Goal: Information Seeking & Learning: Learn about a topic

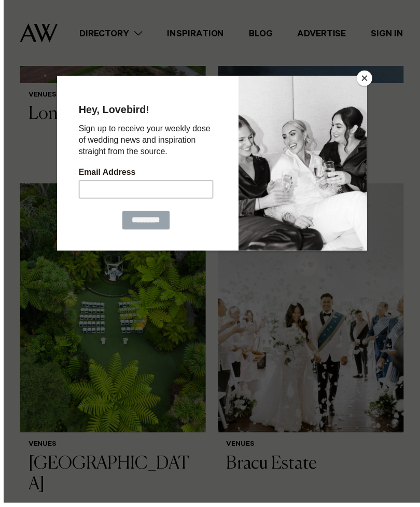
scroll to position [530, 0]
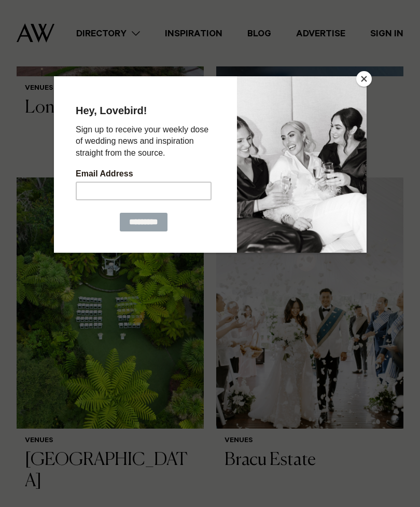
click at [374, 80] on div at bounding box center [210, 253] width 420 height 507
click at [365, 84] on button "Close" at bounding box center [365, 79] width 16 height 16
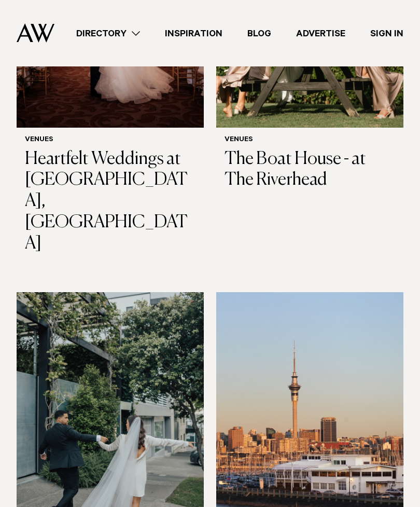
scroll to position [2668, 0]
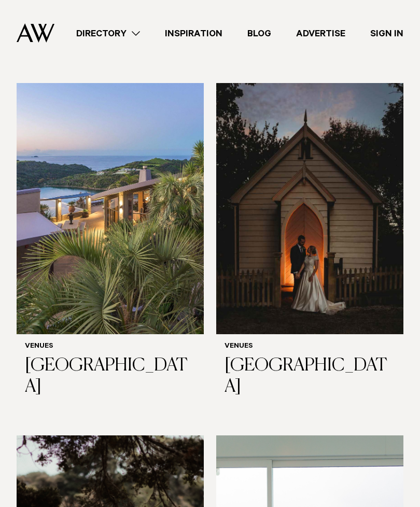
scroll to position [5356, 0]
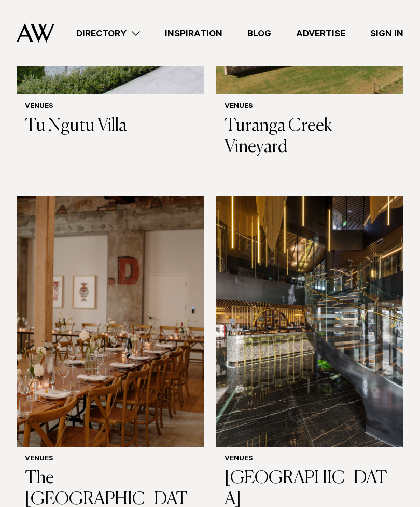
scroll to position [7001, 0]
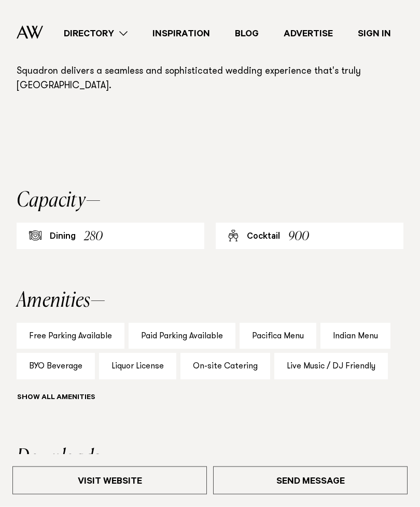
scroll to position [790, 0]
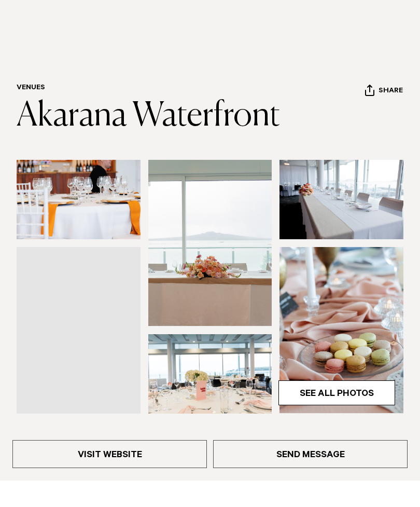
scroll to position [28, 0]
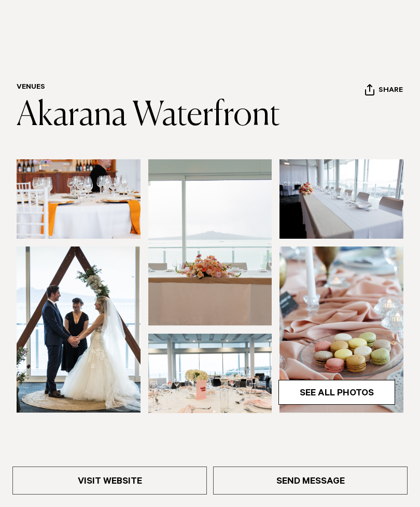
click at [339, 391] on link "See All Photos" at bounding box center [337, 392] width 117 height 25
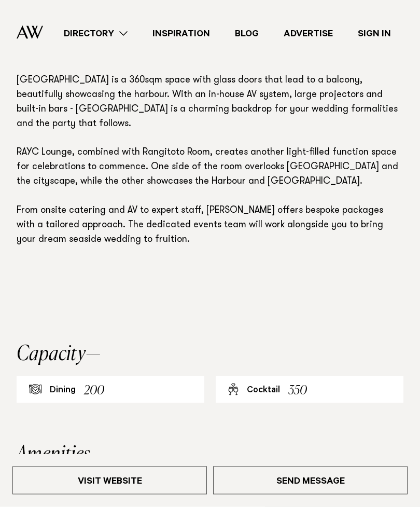
scroll to position [580, 0]
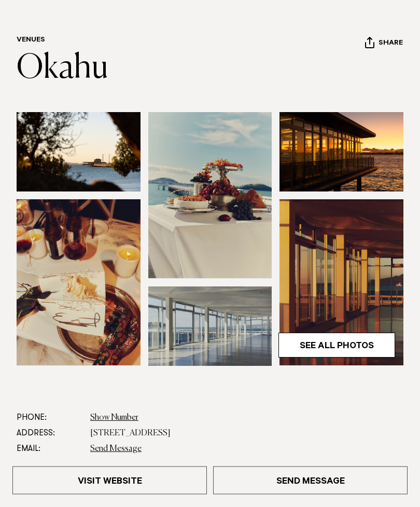
scroll to position [74, 0]
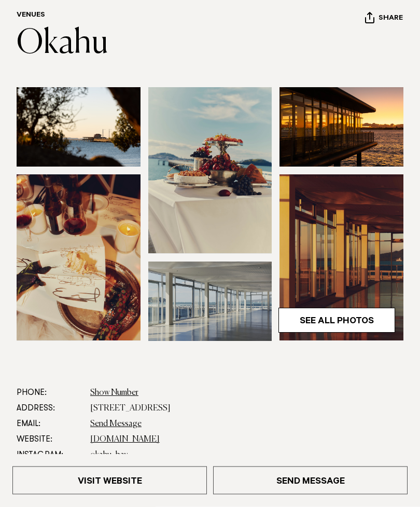
click at [342, 321] on link "See All Photos" at bounding box center [337, 320] width 117 height 25
